Goal: Information Seeking & Learning: Check status

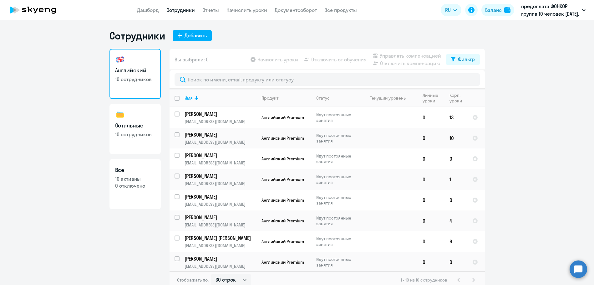
select select "30"
click at [573, 268] on circle at bounding box center [578, 269] width 18 height 18
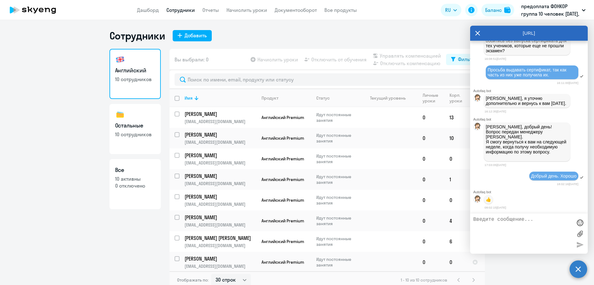
scroll to position [899, 0]
click at [477, 32] on icon at bounding box center [477, 33] width 5 height 5
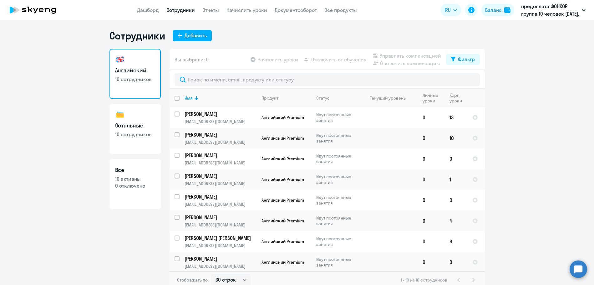
click at [182, 10] on link "Сотрудники" at bounding box center [180, 10] width 28 height 6
click at [172, 10] on link "Сотрудники" at bounding box center [180, 10] width 28 height 6
click at [218, 255] on p "[PERSON_NAME]" at bounding box center [219, 257] width 71 height 7
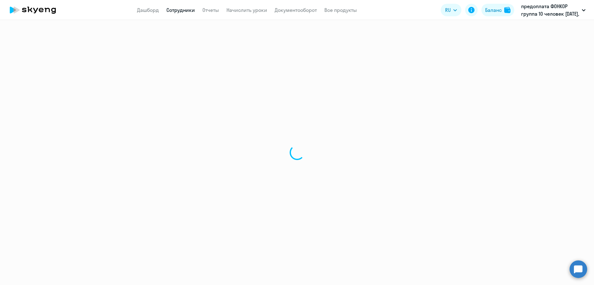
select select "english"
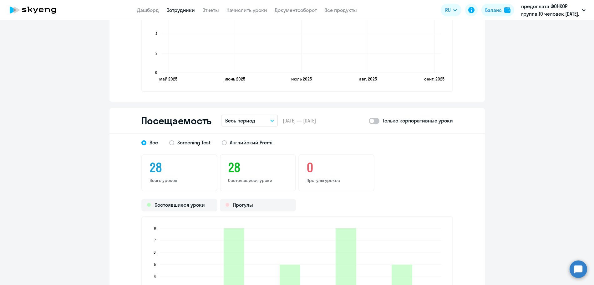
scroll to position [657, 0]
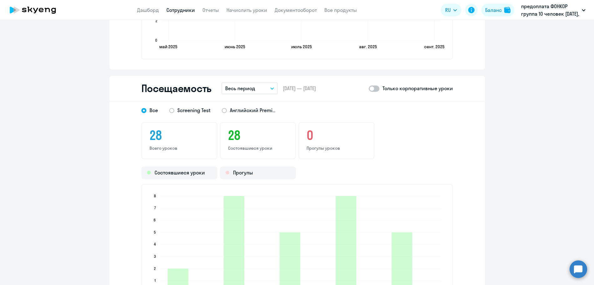
click at [375, 89] on span at bounding box center [374, 88] width 11 height 6
click at [369, 88] on input "checkbox" at bounding box center [368, 88] width 0 height 0
checkbox input "true"
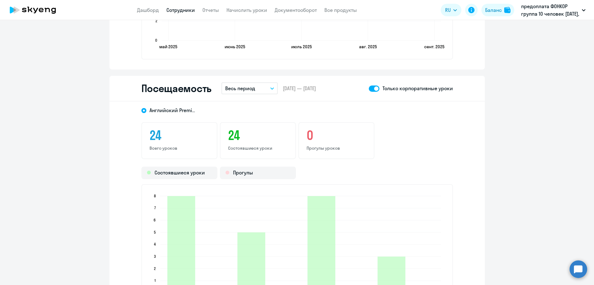
click at [270, 89] on icon "button" at bounding box center [271, 89] width 3 height 2
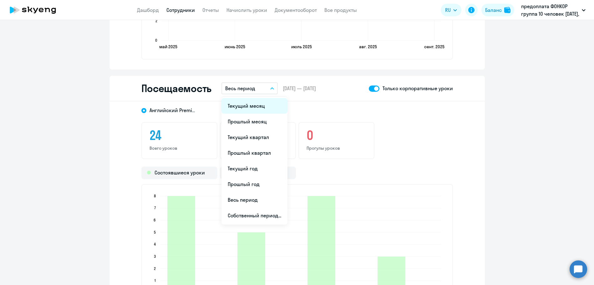
click at [243, 107] on li "Текущий месяц" at bounding box center [254, 106] width 66 height 16
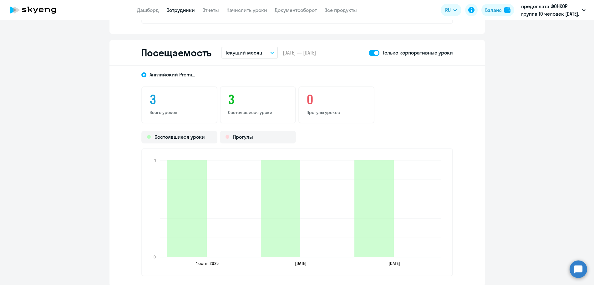
scroll to position [719, 0]
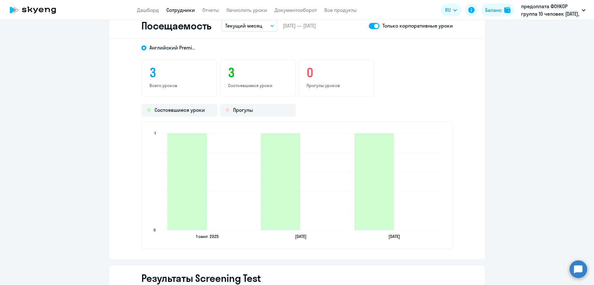
click at [270, 25] on icon "button" at bounding box center [272, 26] width 4 height 2
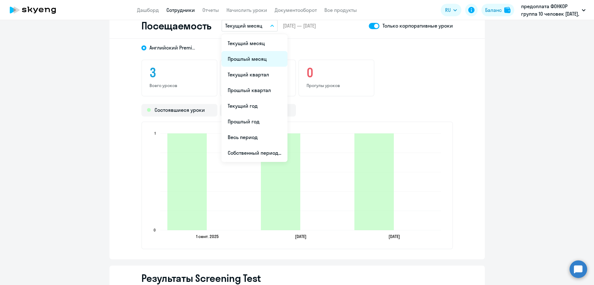
click at [243, 58] on li "Прошлый месяц" at bounding box center [254, 59] width 66 height 16
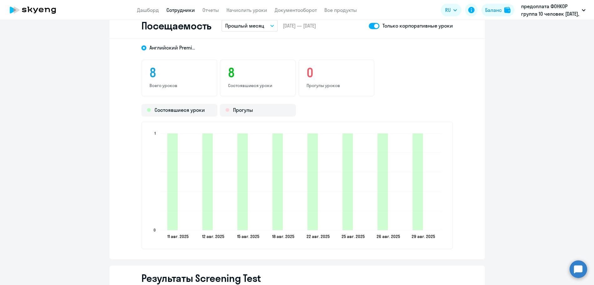
click at [270, 23] on button "Прошлый месяц" at bounding box center [249, 26] width 56 height 12
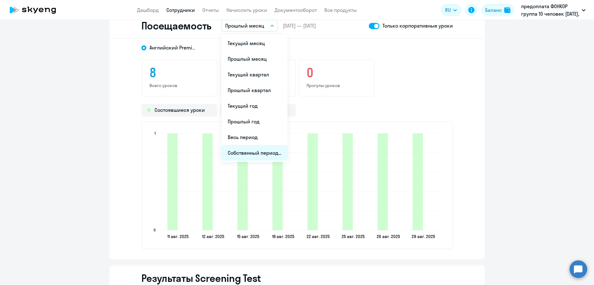
click at [244, 153] on li "Собственный период..." at bounding box center [254, 153] width 66 height 16
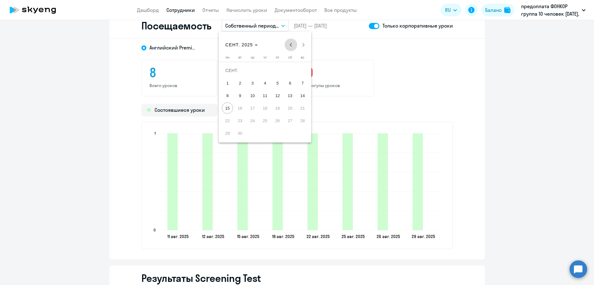
click at [292, 45] on span "Previous month" at bounding box center [291, 44] width 13 height 13
click at [241, 83] on span "1" at bounding box center [239, 82] width 11 height 11
click at [267, 133] on span "31" at bounding box center [264, 132] width 11 height 11
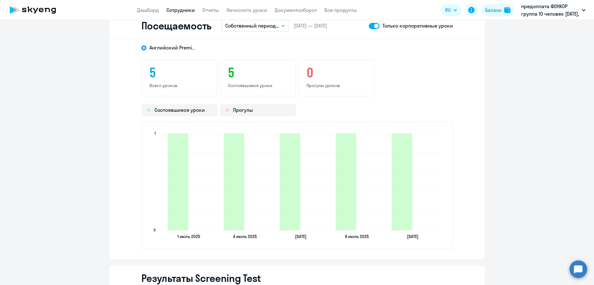
click at [281, 26] on icon "button" at bounding box center [283, 26] width 4 height 2
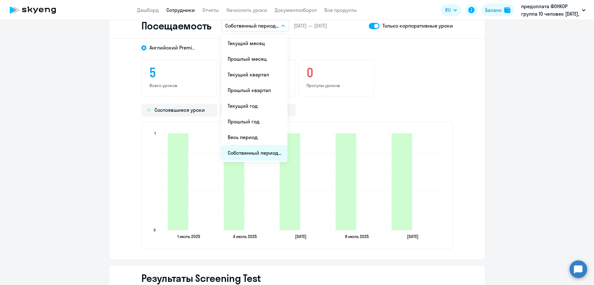
click at [240, 158] on li "Собственный период..." at bounding box center [254, 153] width 66 height 16
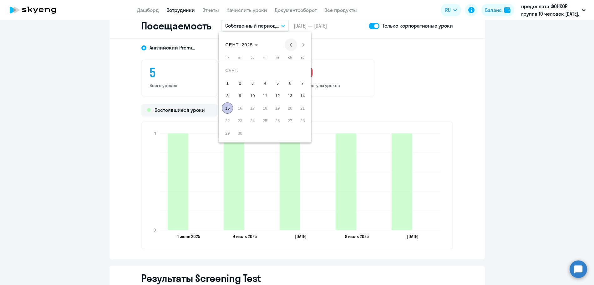
click at [291, 45] on span "Previous month" at bounding box center [291, 44] width 13 height 13
click at [303, 69] on span "1" at bounding box center [302, 70] width 11 height 11
click at [228, 135] on span "30" at bounding box center [227, 132] width 11 height 11
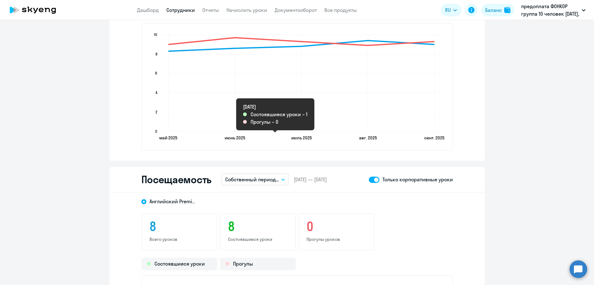
scroll to position [563, 0]
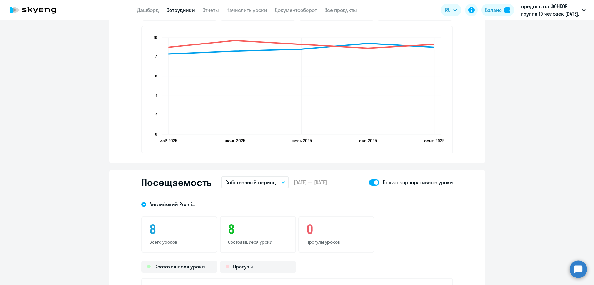
click at [179, 9] on link "Сотрудники" at bounding box center [180, 10] width 28 height 6
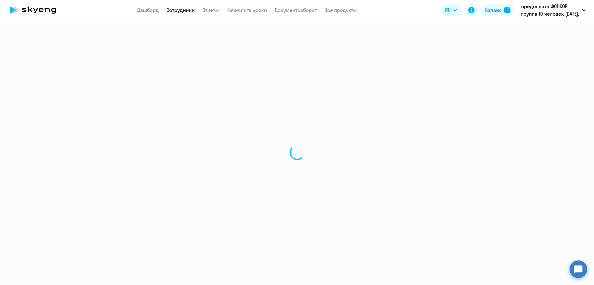
select select "30"
